Goal: Entertainment & Leisure: Consume media (video, audio)

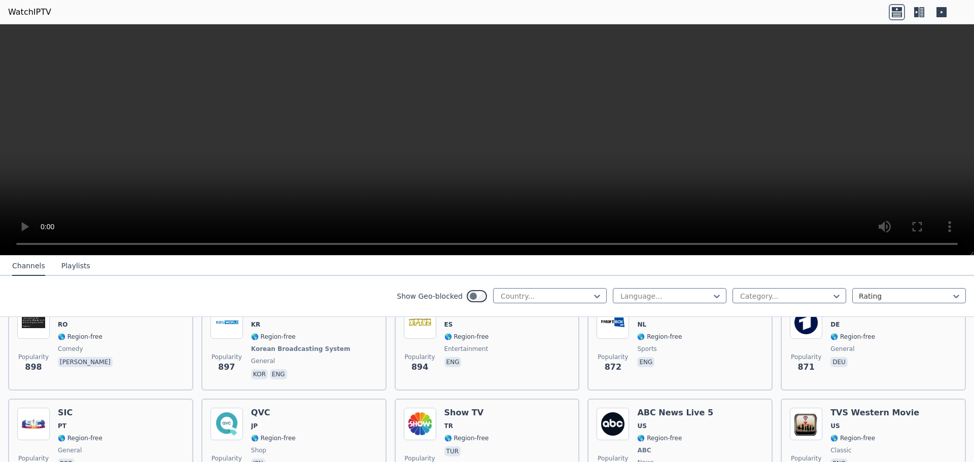
scroll to position [2079, 0]
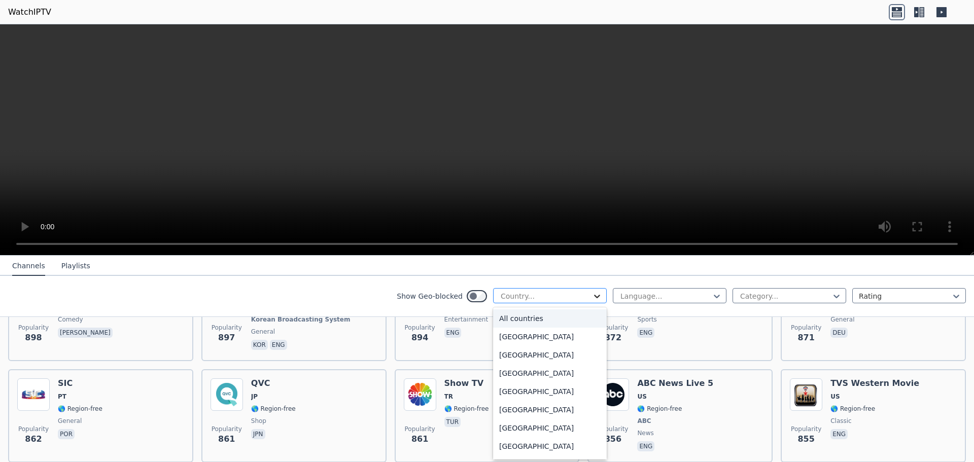
click at [594, 296] on icon at bounding box center [597, 297] width 6 height 4
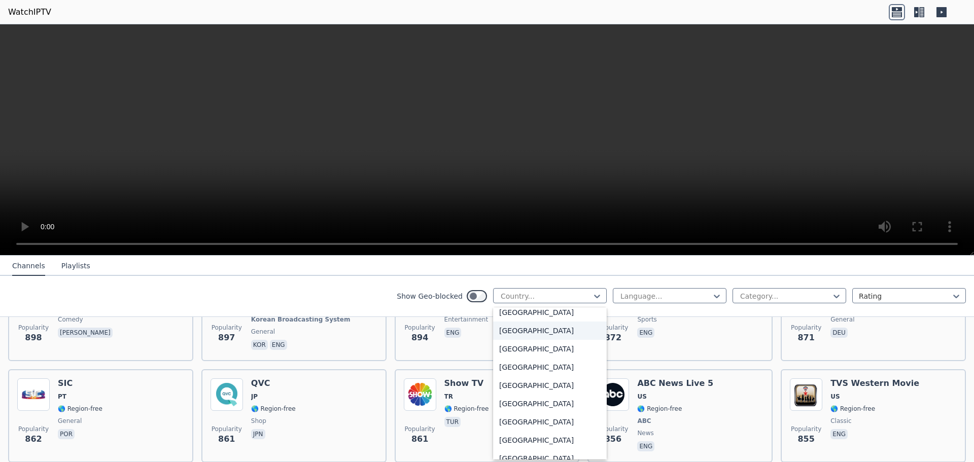
scroll to position [3549, 0]
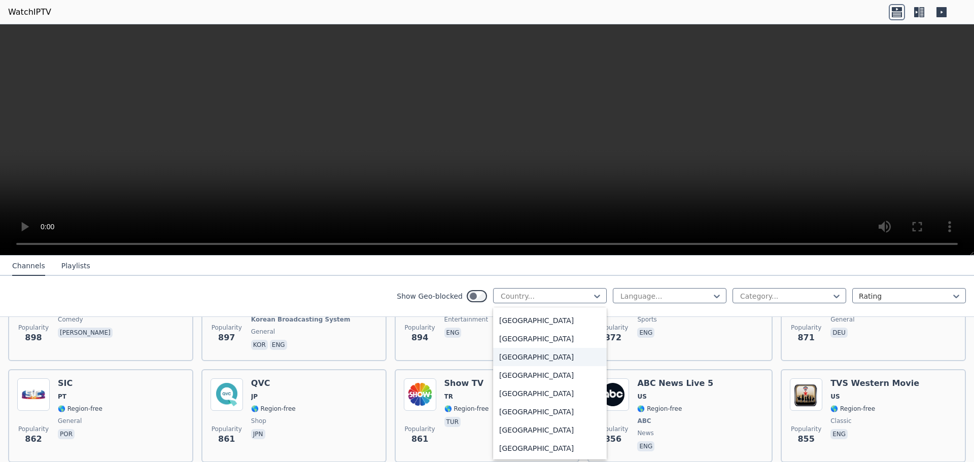
click at [513, 355] on div "[GEOGRAPHIC_DATA]" at bounding box center [550, 357] width 114 height 18
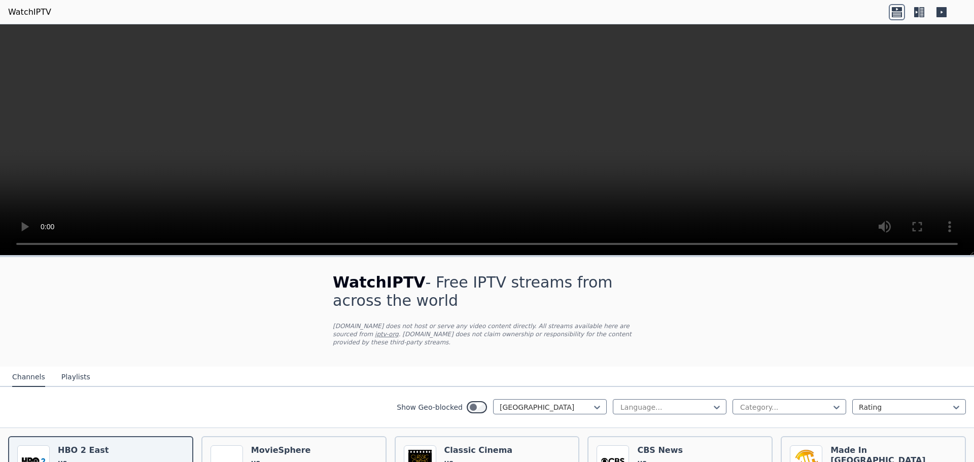
scroll to position [51, 0]
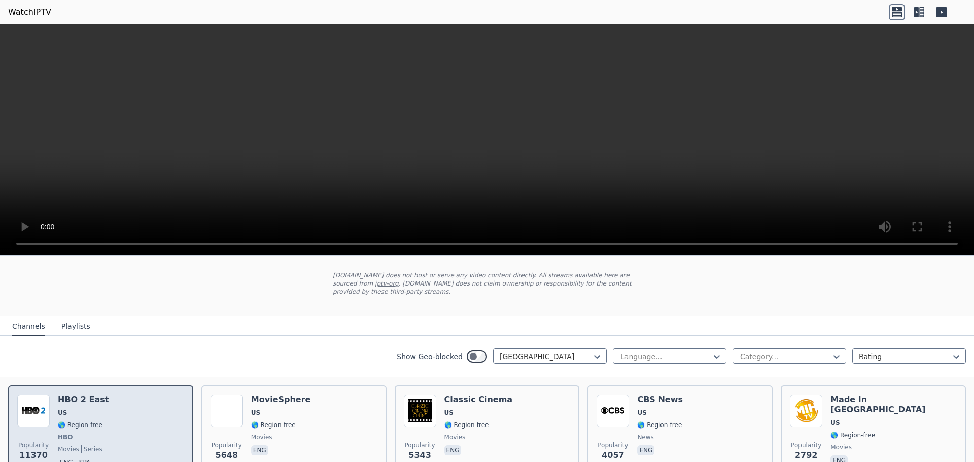
click at [147, 411] on div "Popularity 11370 HBO 2 East US 🌎 Region-free HBO movies series eng spa" at bounding box center [100, 431] width 167 height 75
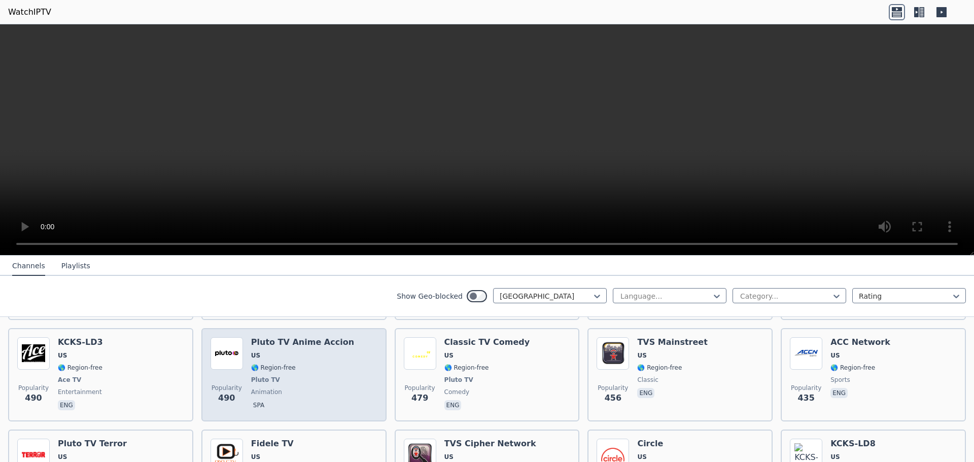
scroll to position [1673, 0]
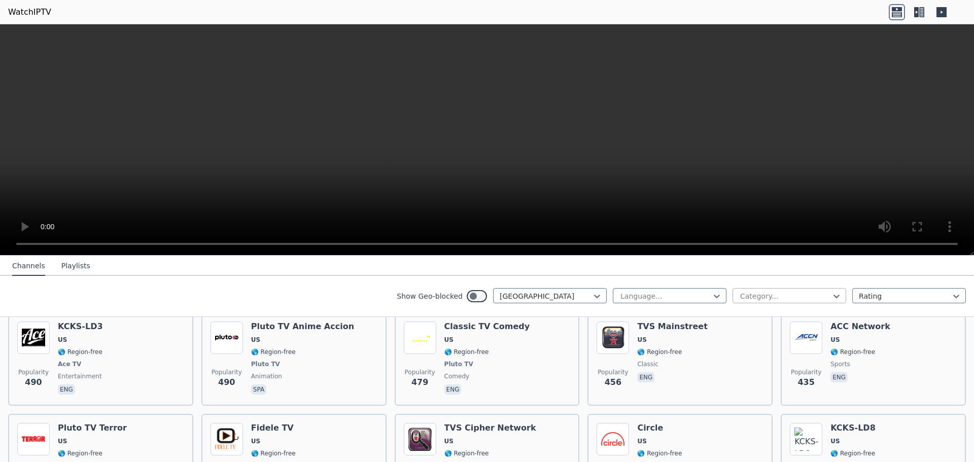
click at [811, 294] on div at bounding box center [785, 296] width 92 height 10
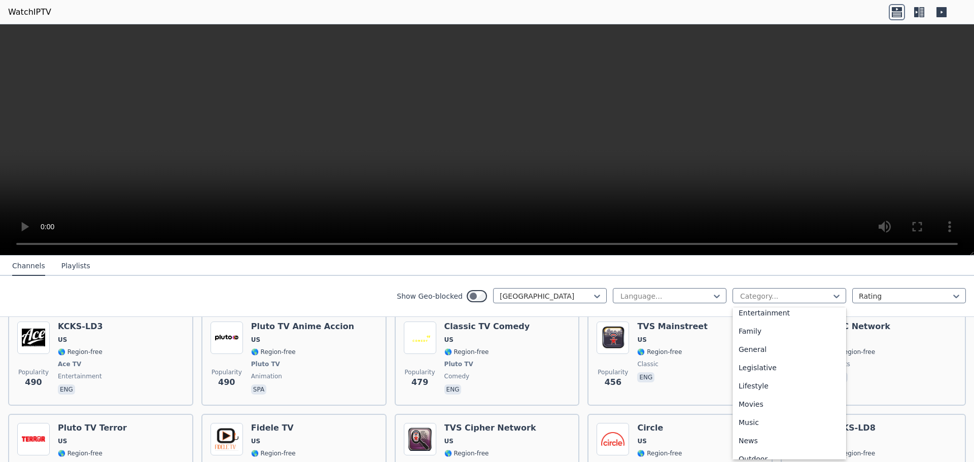
scroll to position [203, 0]
click at [759, 420] on div "News" at bounding box center [789, 426] width 114 height 18
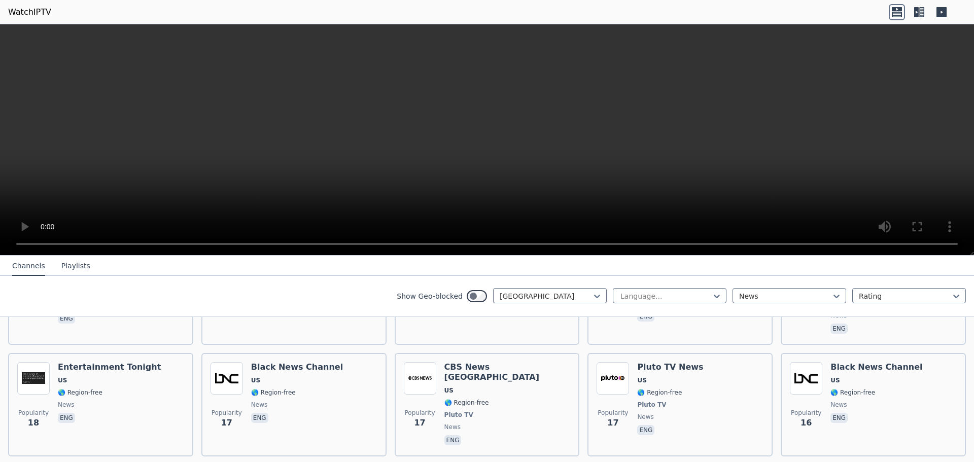
scroll to position [1825, 0]
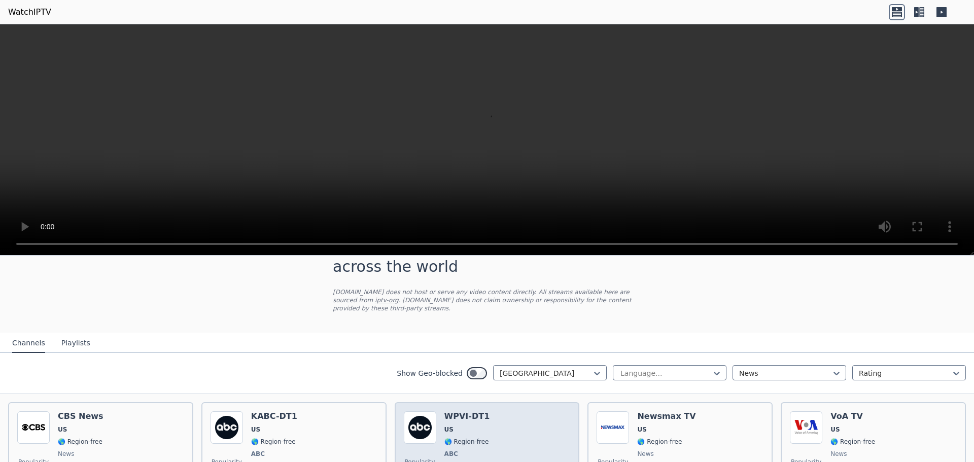
scroll to position [101, 0]
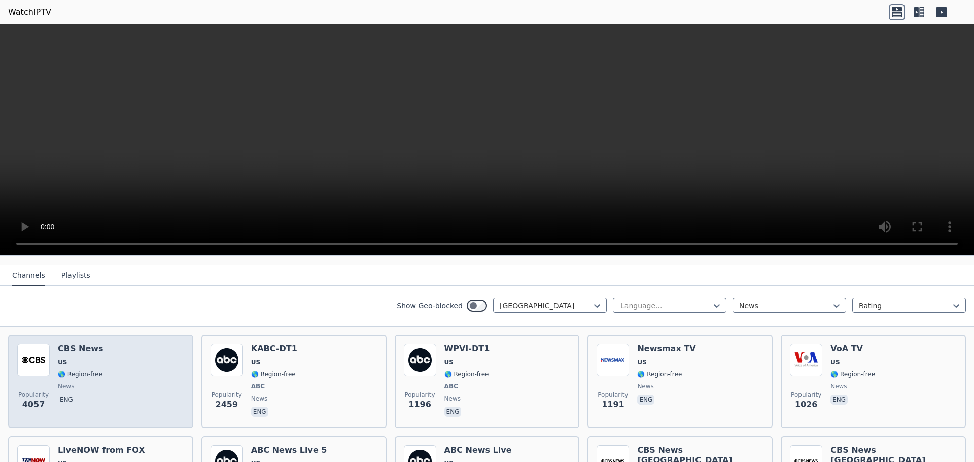
click at [142, 363] on div "Popularity 4057 CBS News US 🌎 Region-free news eng" at bounding box center [100, 381] width 167 height 75
